Goal: Task Accomplishment & Management: Manage account settings

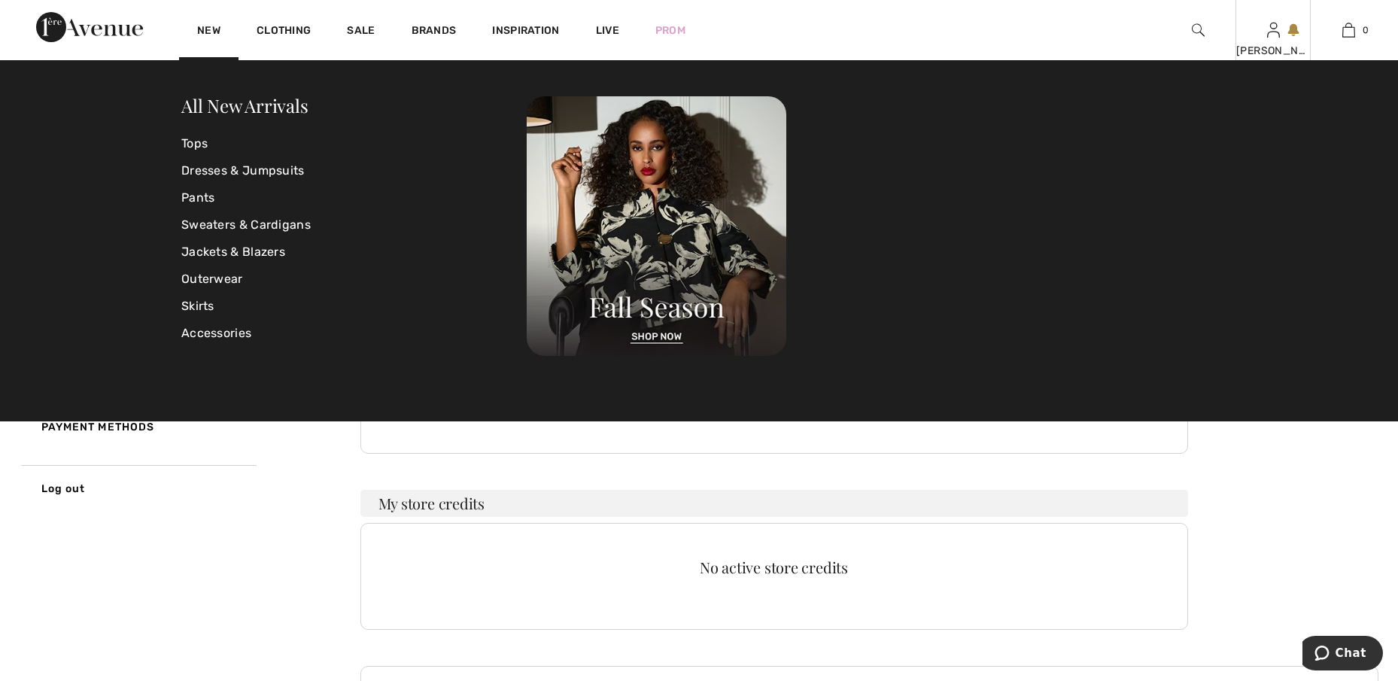
click at [1276, 38] on img at bounding box center [1273, 30] width 13 height 18
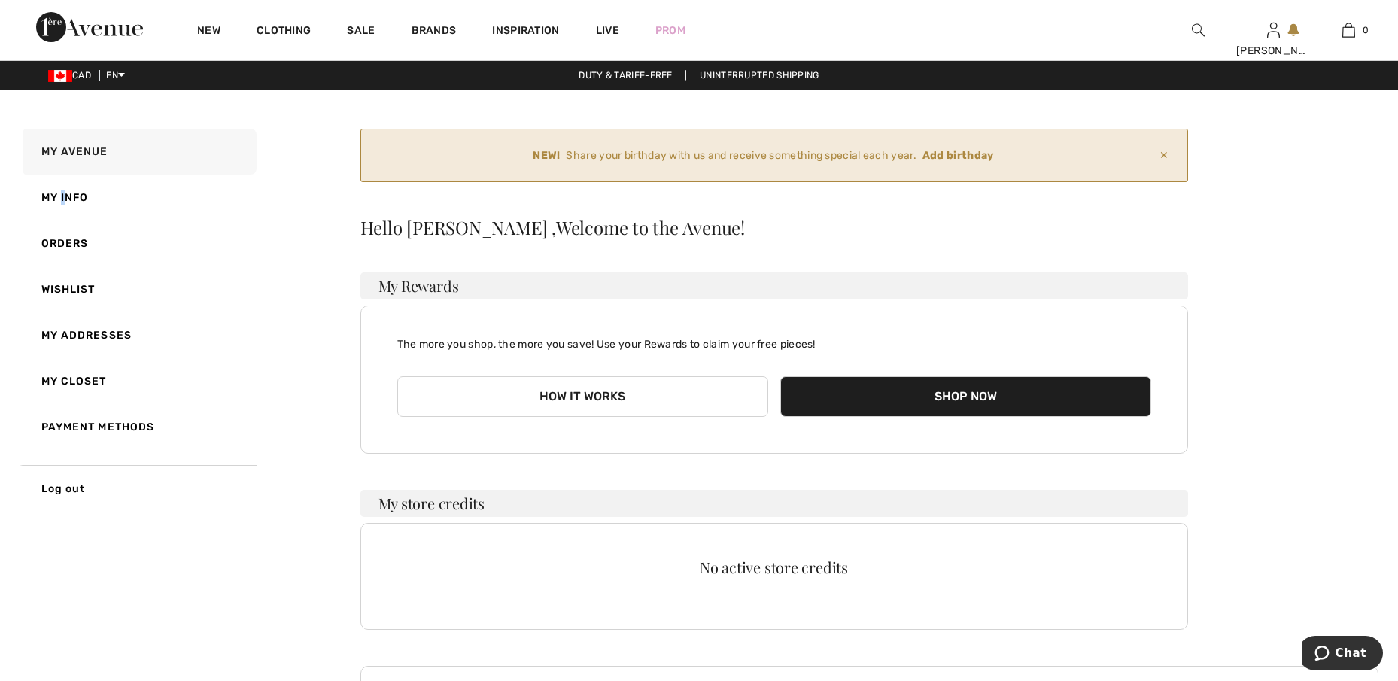
drag, startPoint x: 61, startPoint y: 187, endPoint x: 66, endPoint y: 193, distance: 8.0
click at [66, 193] on link "My Info" at bounding box center [138, 198] width 237 height 46
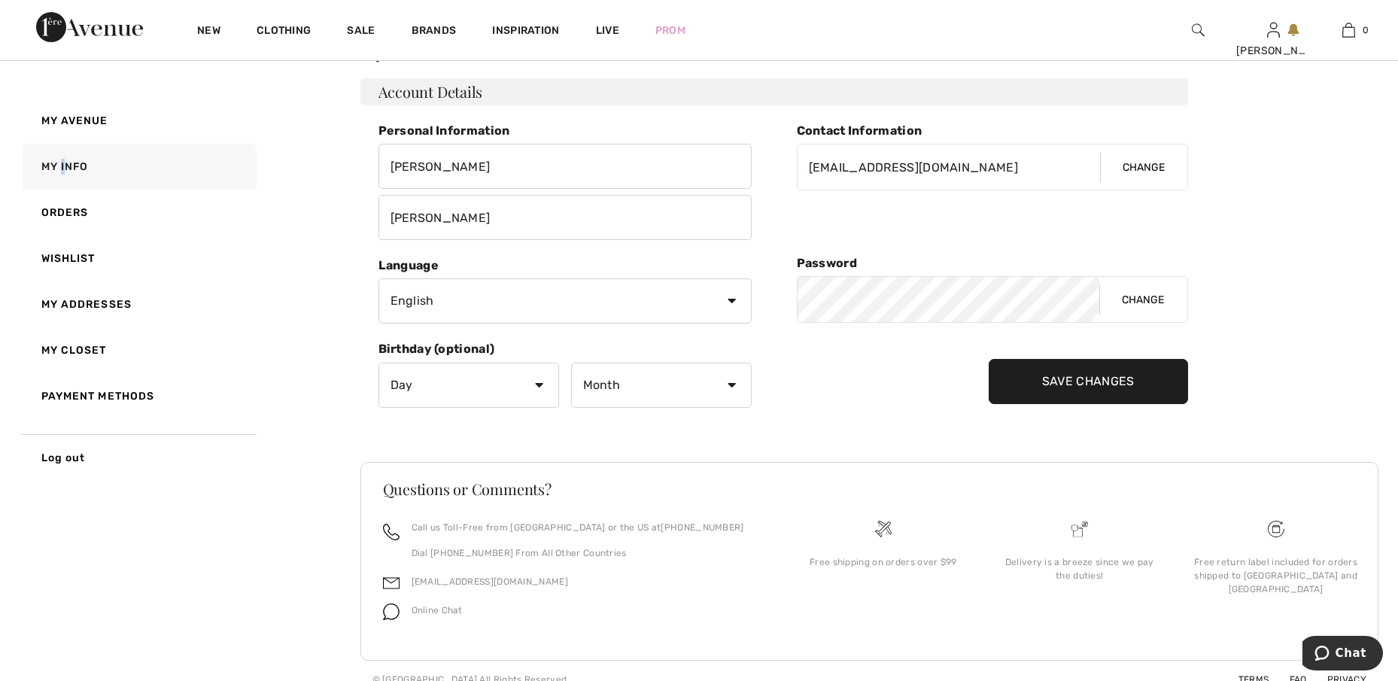
scroll to position [193, 0]
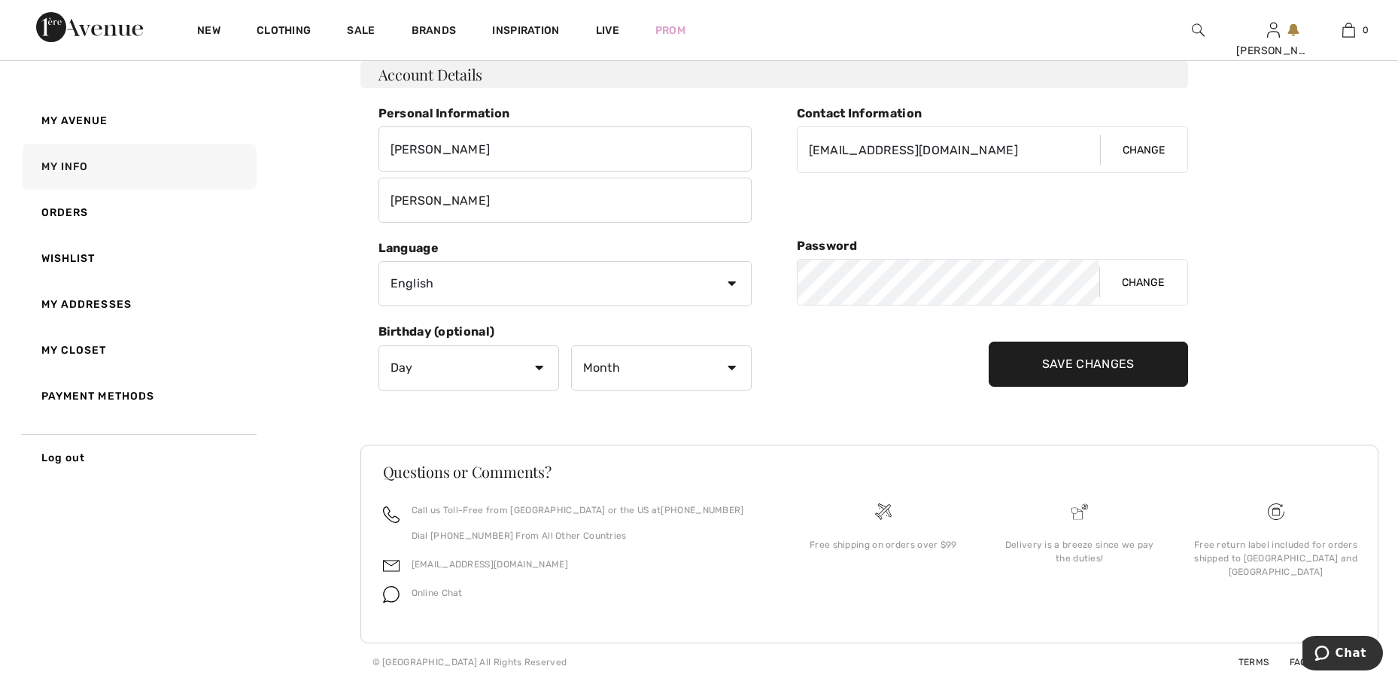
click at [264, 622] on div "My Avenue My Info Orders Wishlist My Addresses My Closet Payment Methods Log ou…" at bounding box center [699, 306] width 1362 height 749
click at [593, 286] on select "English Français" at bounding box center [565, 283] width 373 height 45
click at [762, 460] on footer "Questions or Comments? Call us Toll-Free from [GEOGRAPHIC_DATA] or the US at [P…" at bounding box center [869, 544] width 1019 height 199
drag, startPoint x: 678, startPoint y: 297, endPoint x: 667, endPoint y: 294, distance: 11.5
click at [678, 297] on select "English Français" at bounding box center [565, 283] width 373 height 45
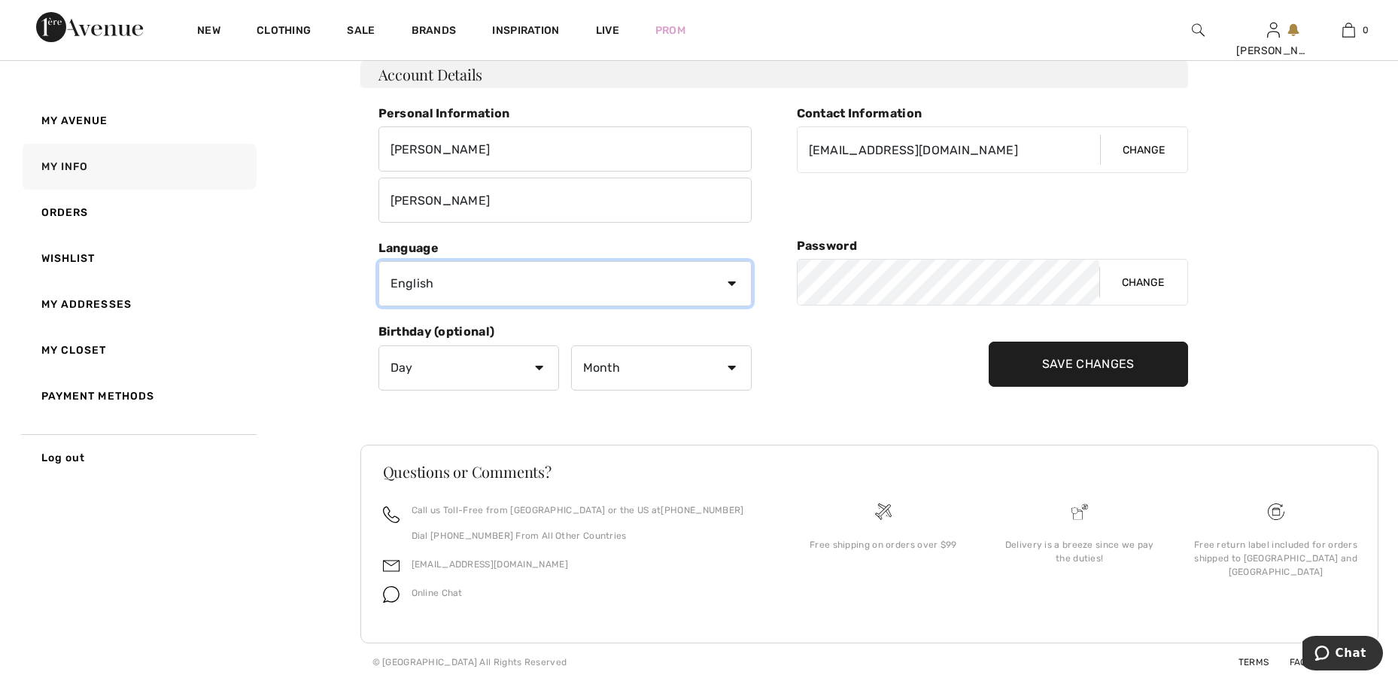
select select "Fr"
click at [379, 261] on select "English Français" at bounding box center [565, 283] width 373 height 45
click at [1045, 360] on input "Save Changes" at bounding box center [1088, 364] width 199 height 45
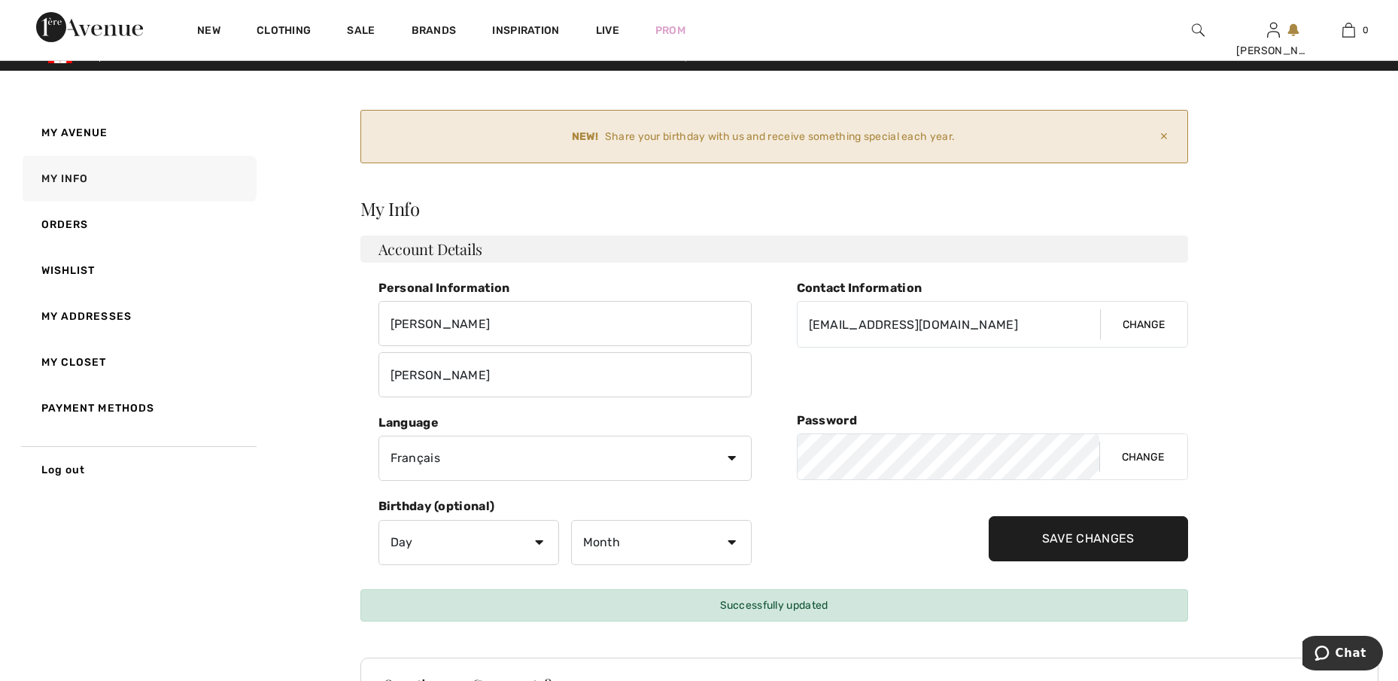
scroll to position [6, 0]
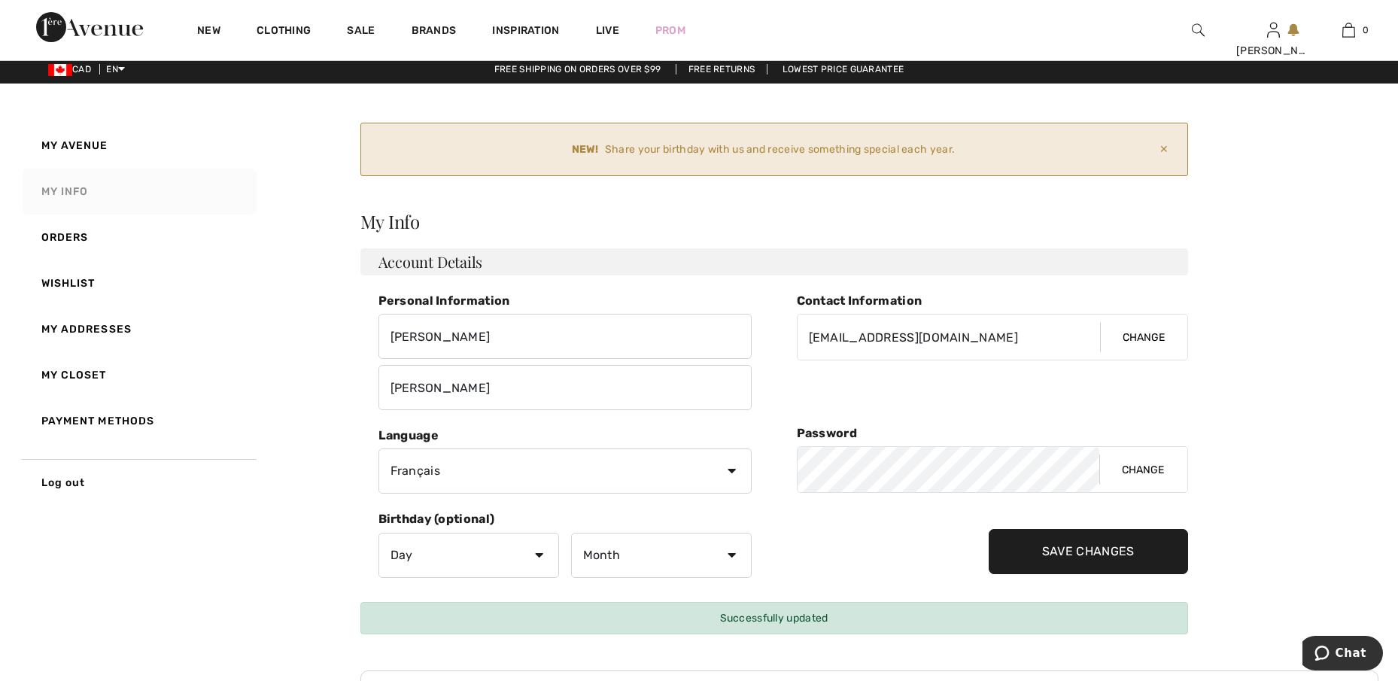
click at [71, 197] on link "My Info" at bounding box center [138, 192] width 237 height 46
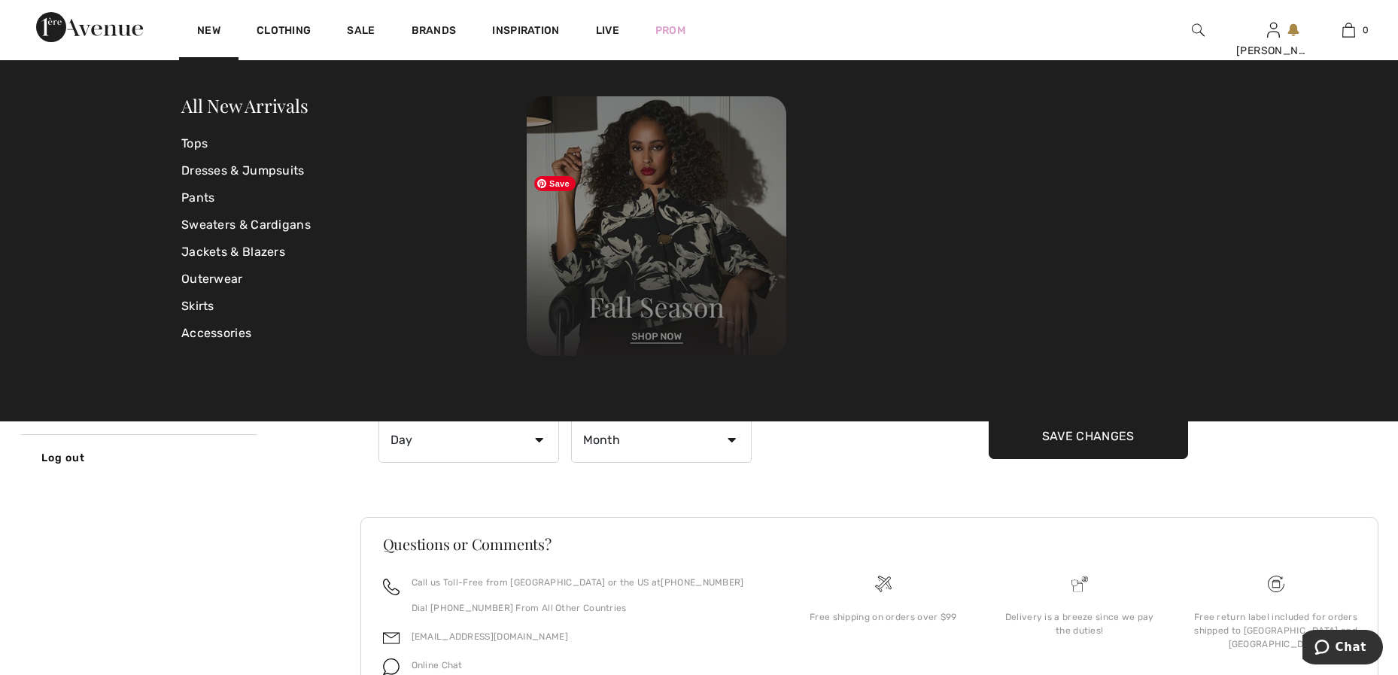
scroll to position [0, 0]
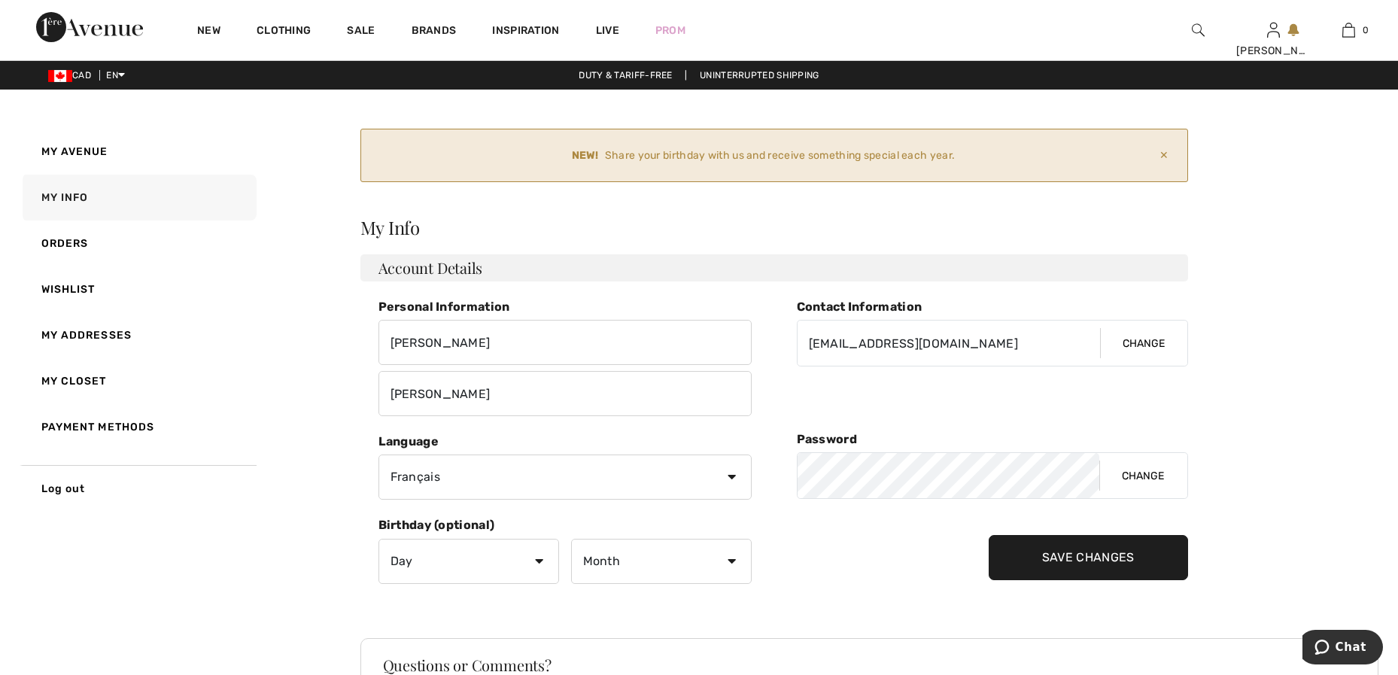
drag, startPoint x: 249, startPoint y: 674, endPoint x: 245, endPoint y: 664, distance: 10.5
click at [247, 668] on div "My Avenue My Info Orders Wishlist My Addresses My Closet Payment Methods Log ou…" at bounding box center [699, 500] width 1362 height 749
